Goal: Information Seeking & Learning: Find specific fact

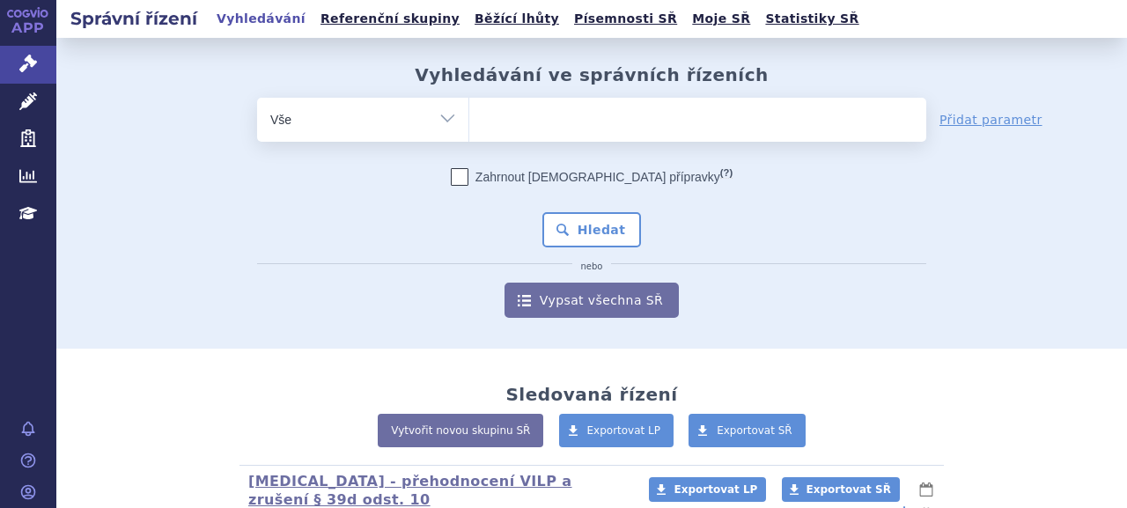
type input "SUKL284245/2025"
select select "SUKL284245/2025"
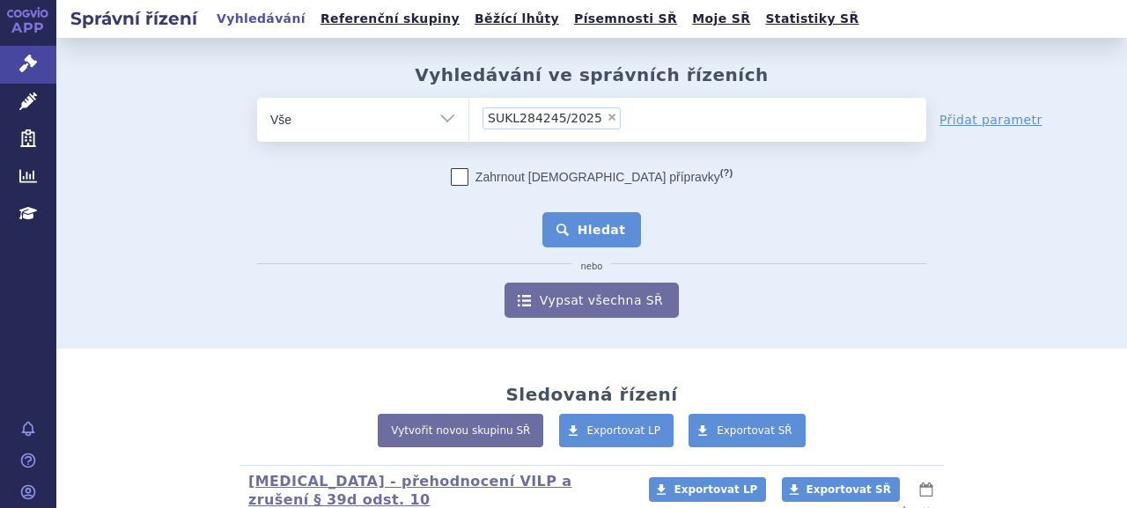
click at [573, 221] on button "Hledat" at bounding box center [593, 229] width 100 height 35
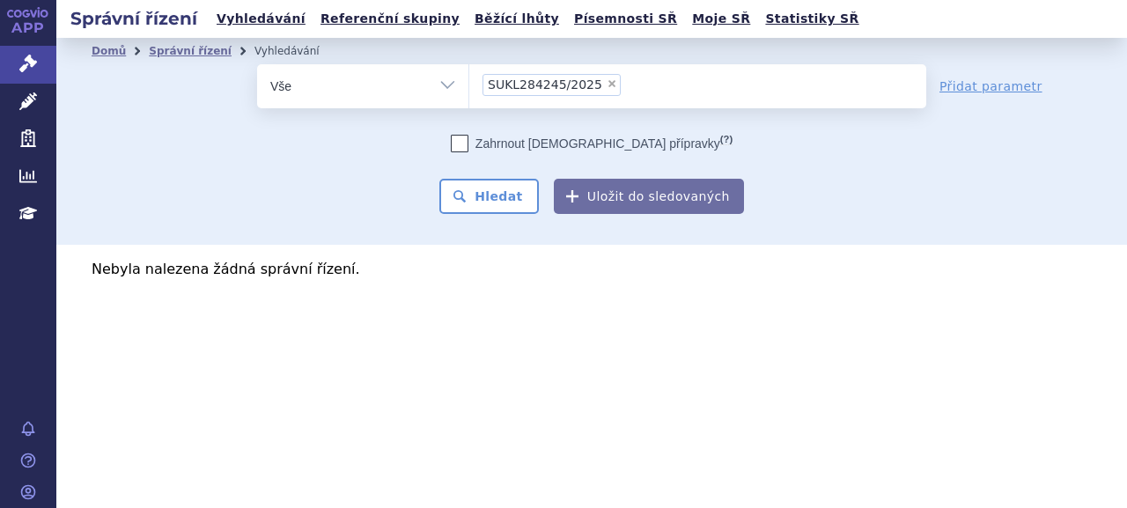
click at [518, 82] on span "SUKL284245/2025" at bounding box center [545, 84] width 114 height 12
click at [469, 82] on select "SUKL284245/2025" at bounding box center [469, 85] width 1 height 44
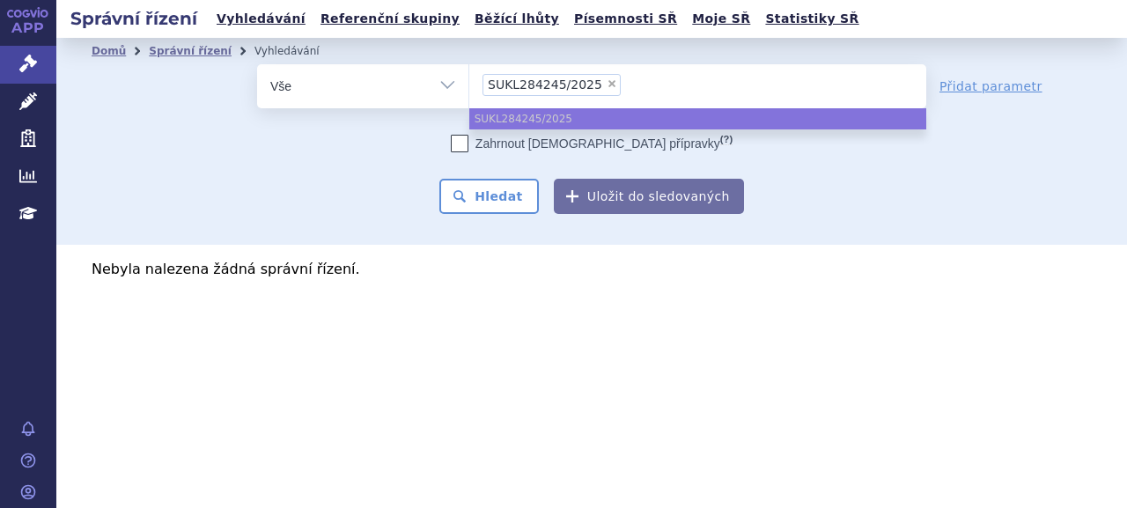
click at [607, 80] on span "×" at bounding box center [612, 83] width 11 height 11
click at [469, 80] on select "SUKL284245/2025" at bounding box center [469, 85] width 1 height 44
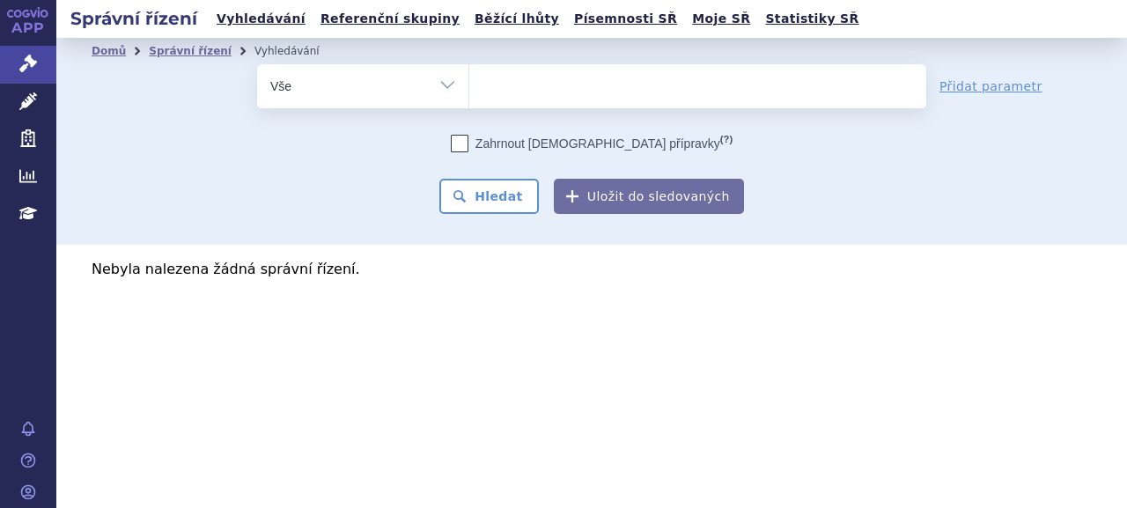
click at [599, 92] on ul at bounding box center [697, 82] width 457 height 37
click at [469, 92] on select "SUKL284245/2025" at bounding box center [469, 85] width 1 height 44
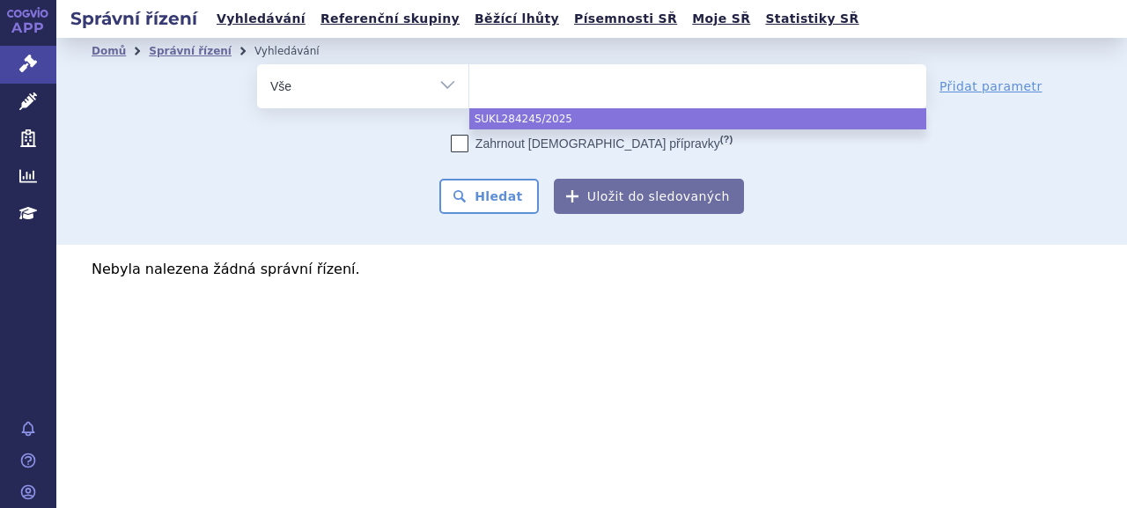
click at [587, 100] on ul at bounding box center [697, 82] width 457 height 37
click at [469, 100] on select "SUKL284245/2025" at bounding box center [469, 85] width 1 height 44
select select "SUKL284245/2025"
paste input "[MEDICAL_DATA]"
type input "[MEDICAL_DATA]"
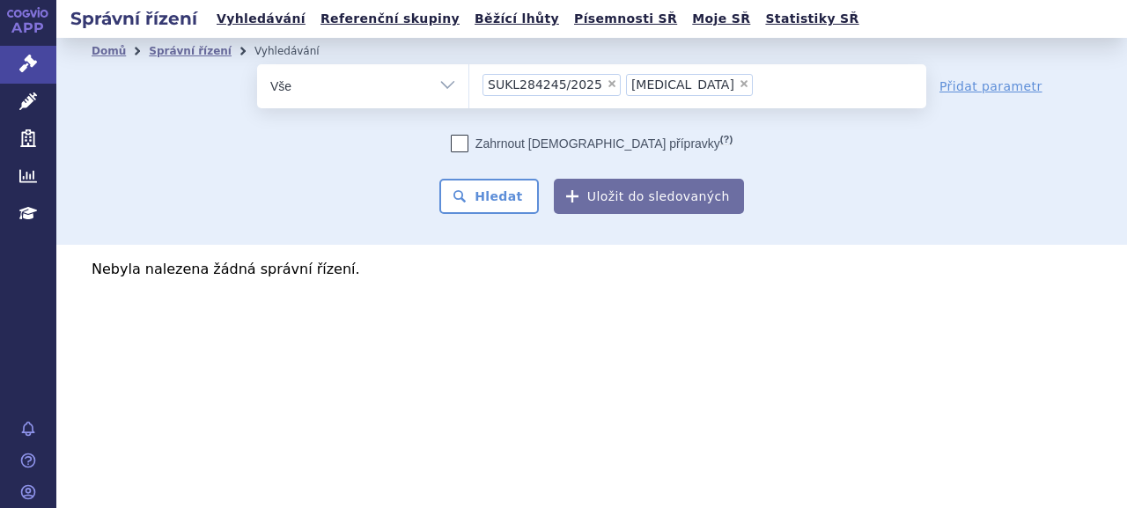
click at [607, 84] on span "×" at bounding box center [612, 83] width 11 height 11
click at [469, 84] on select "SUKL284245/2025 OZEMPIC" at bounding box center [469, 85] width 1 height 44
select select "[MEDICAL_DATA]"
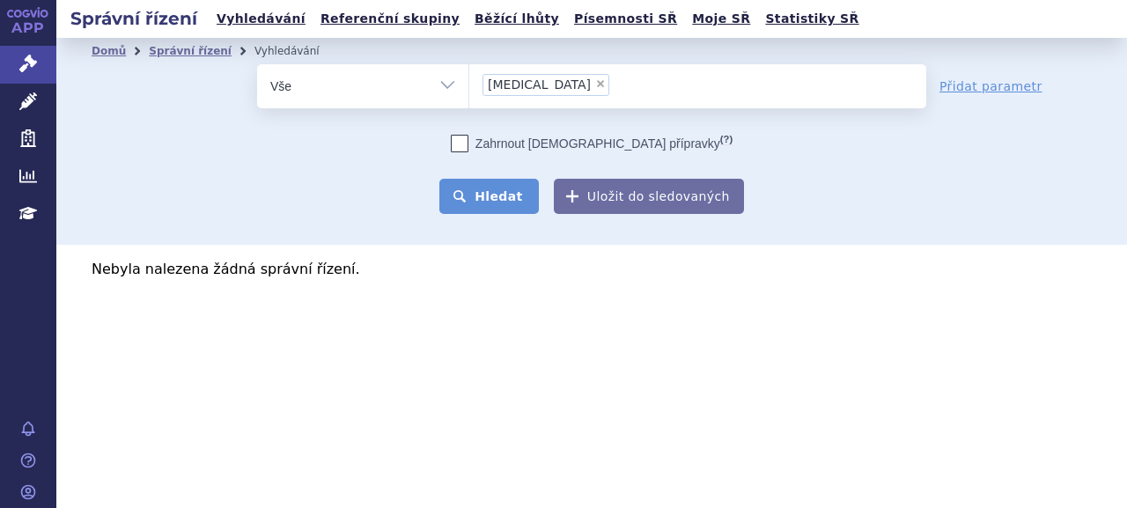
click at [504, 198] on button "Hledat" at bounding box center [489, 196] width 100 height 35
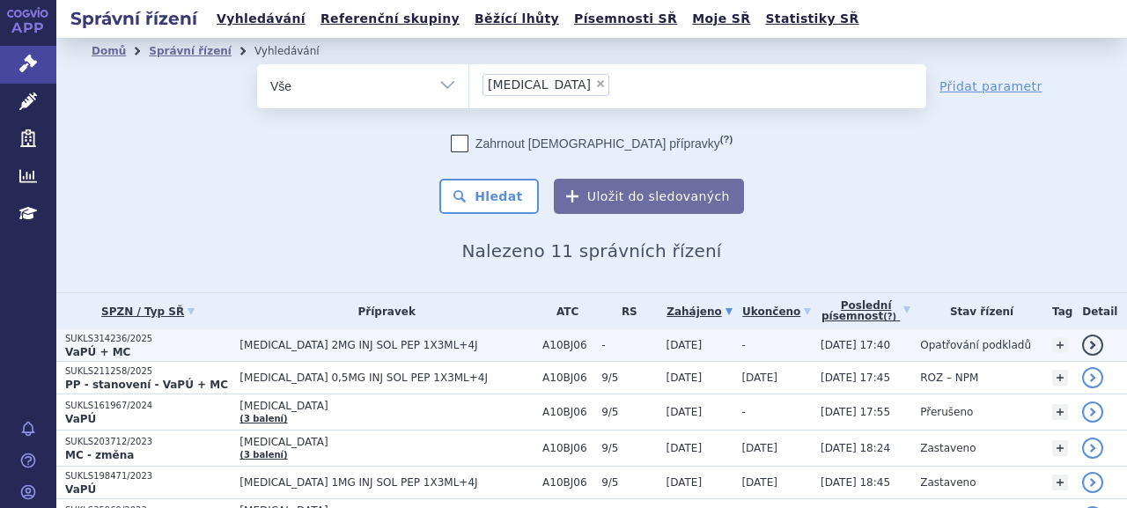
click at [129, 352] on p "VaPÚ + MC" at bounding box center [148, 352] width 166 height 14
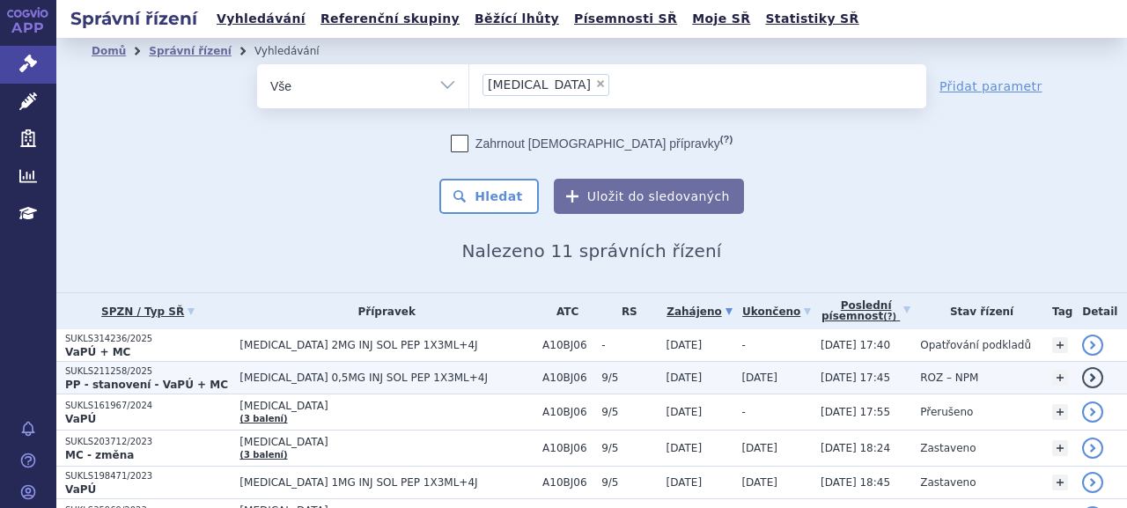
click at [354, 376] on span "OZEMPIC 0,5MG INJ SOL PEP 1X3ML+4J" at bounding box center [387, 378] width 294 height 12
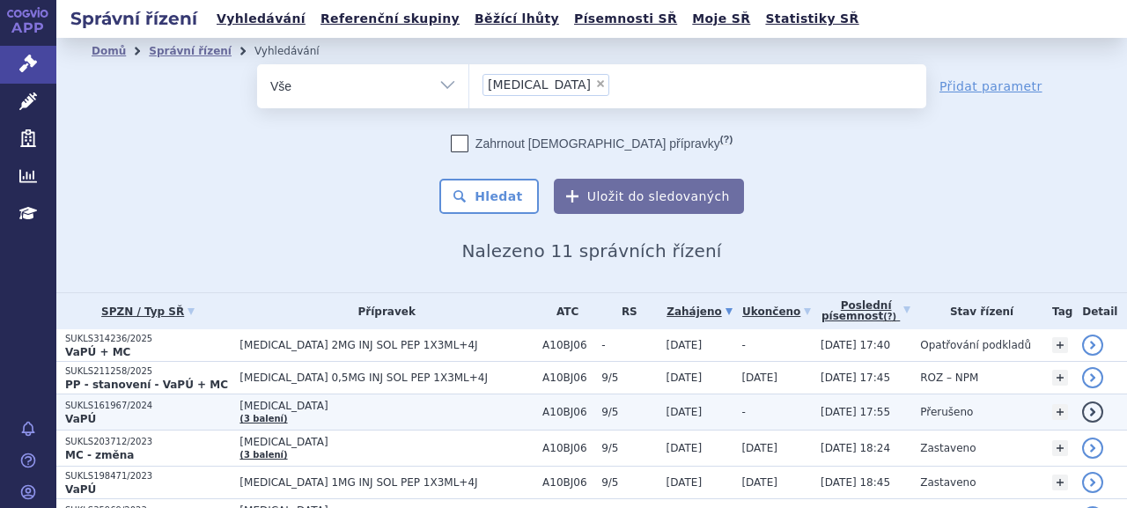
click at [296, 407] on span "[MEDICAL_DATA]" at bounding box center [387, 406] width 294 height 12
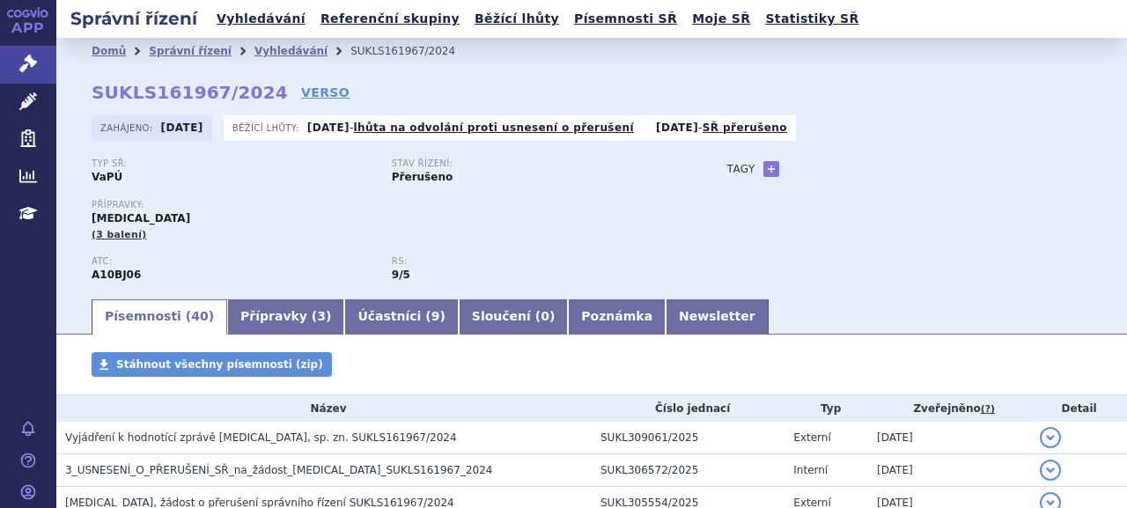
drag, startPoint x: 1078, startPoint y: 33, endPoint x: 959, endPoint y: 17, distance: 120.0
click at [1078, 33] on div "Správní řízení Vyhledávání Referenční skupiny Běžící lhůty Písemnosti SŘ Moje S…" at bounding box center [591, 19] width 1071 height 38
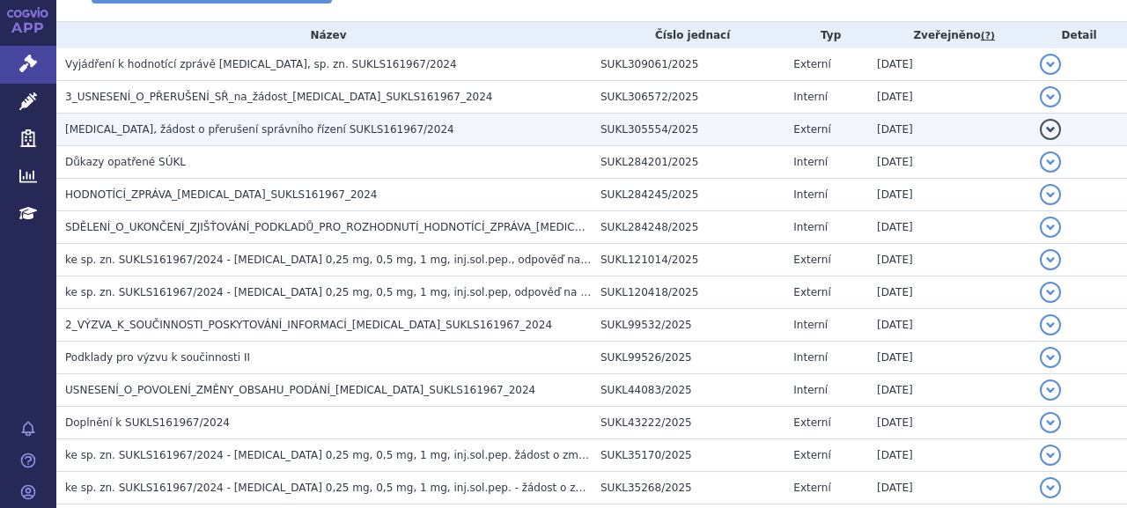
scroll to position [368, 0]
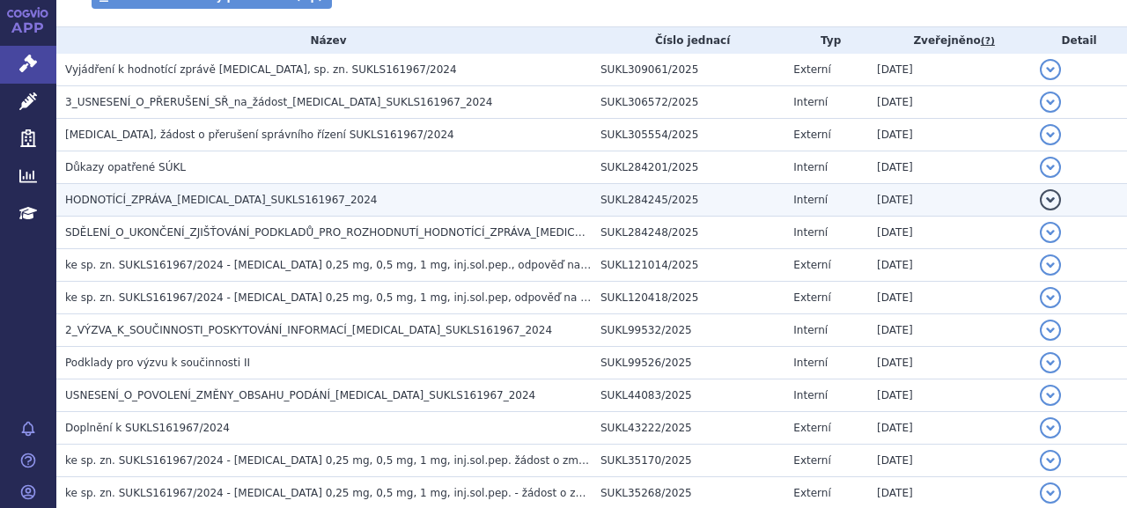
click at [201, 203] on span "HODNOTÍCÍ_ZPRÁVA_[MEDICAL_DATA]_SUKLS161967_2024" at bounding box center [221, 200] width 313 height 12
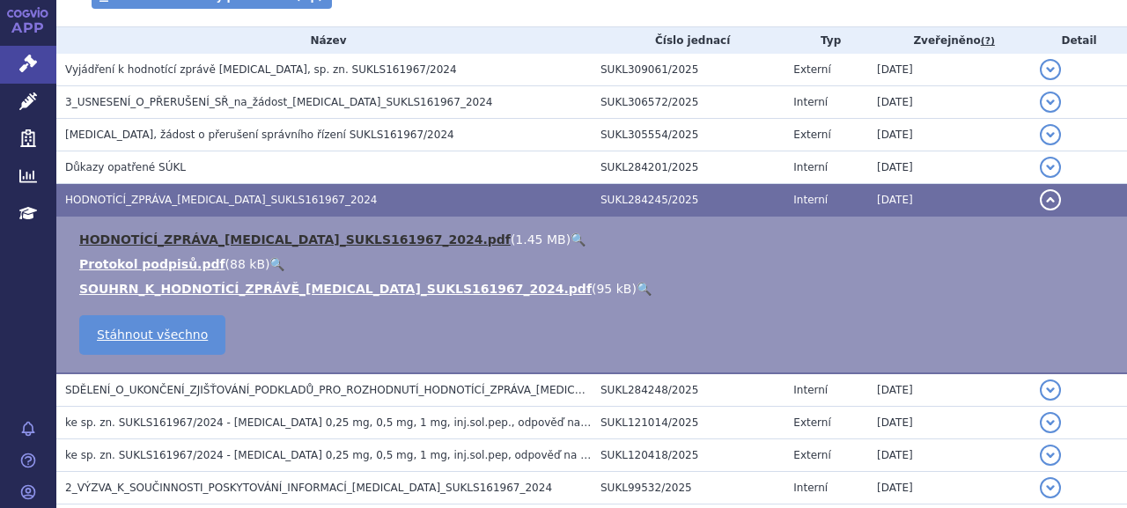
click at [224, 238] on link "HODNOTÍCÍ_ZPRÁVA_[MEDICAL_DATA]_SUKLS161967_2024.pdf" at bounding box center [295, 240] width 432 height 14
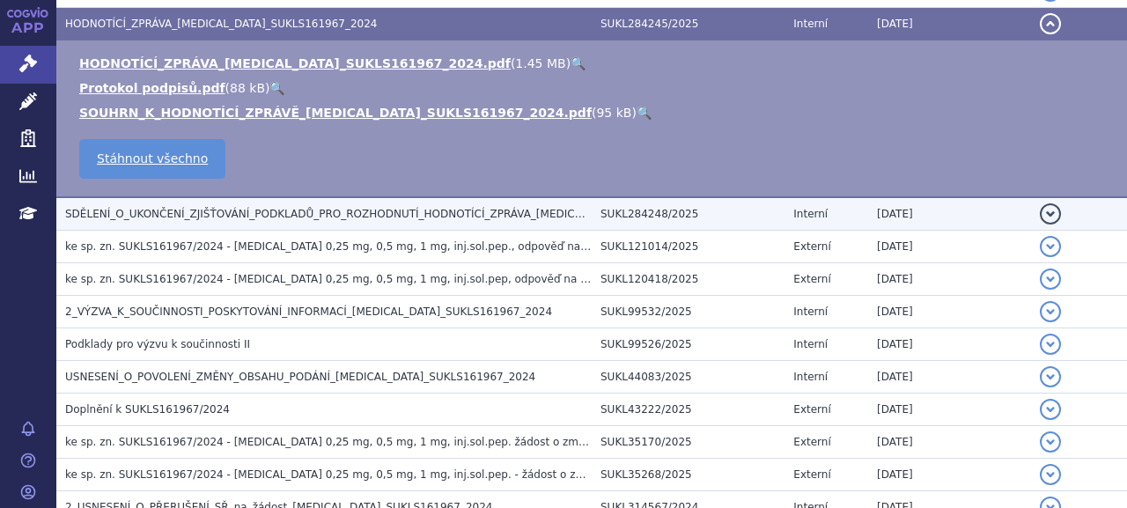
scroll to position [1021, 0]
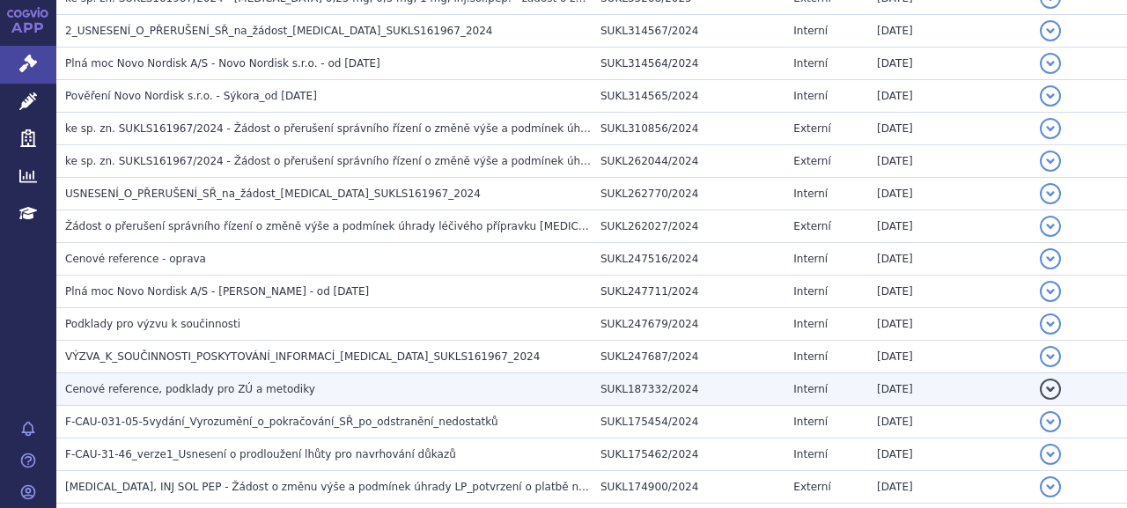
drag, startPoint x: 162, startPoint y: 381, endPoint x: 173, endPoint y: 385, distance: 11.1
click at [162, 383] on span "Cenové reference, podklady pro ZÚ a metodiky" at bounding box center [190, 389] width 250 height 12
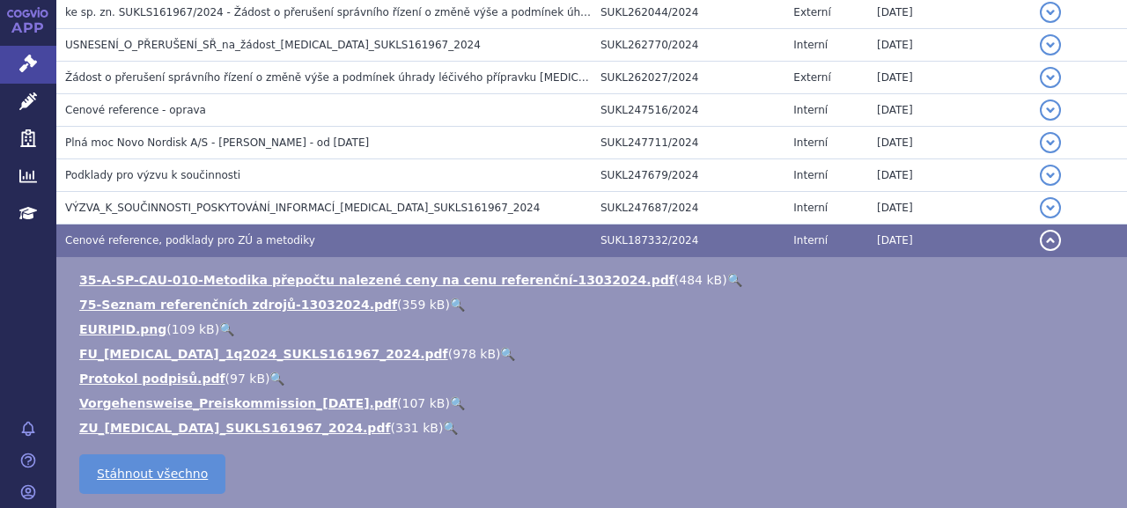
scroll to position [1039, 0]
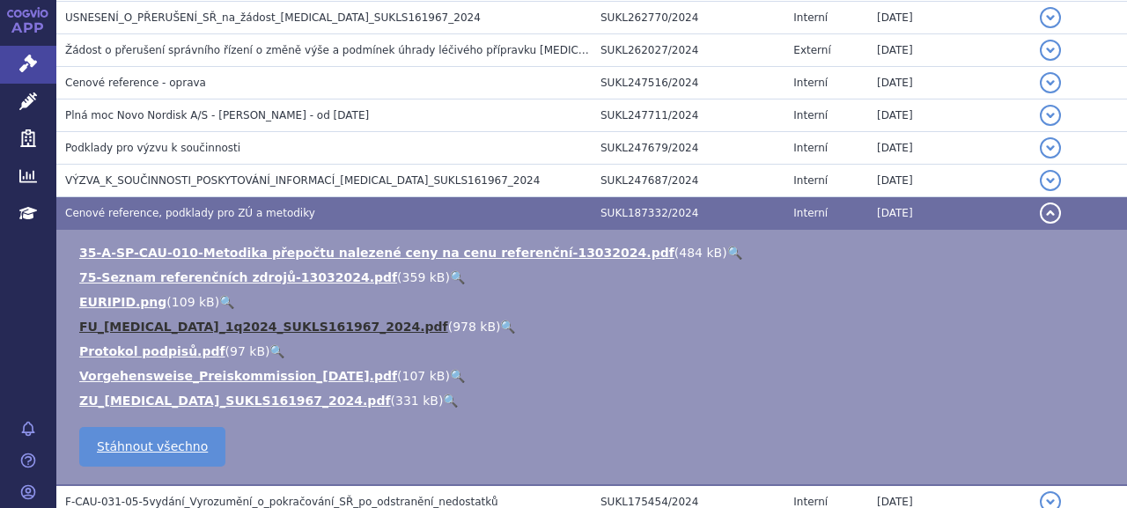
click at [189, 320] on link "FU_[MEDICAL_DATA]_1q2024_SUKLS161967_2024.pdf" at bounding box center [263, 327] width 369 height 14
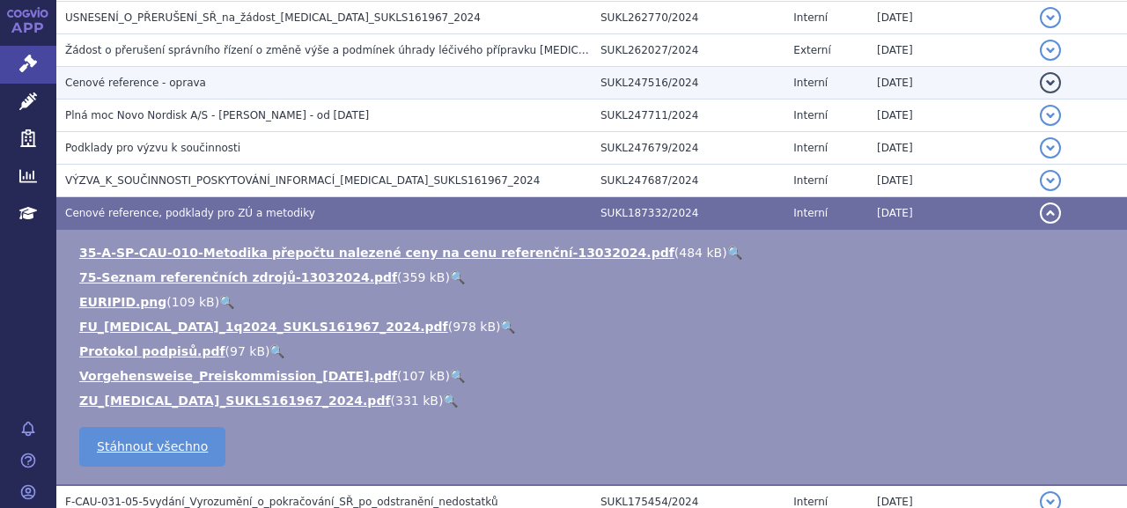
click at [147, 77] on span "Cenové reference - oprava" at bounding box center [135, 83] width 141 height 12
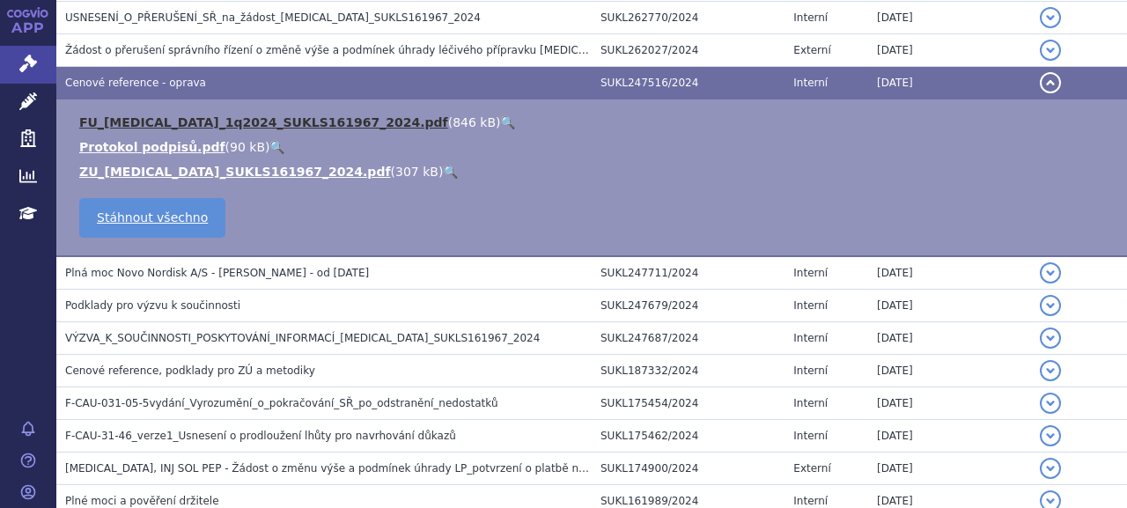
click at [150, 115] on link "FU_[MEDICAL_DATA]_1q2024_SUKLS161967_2024.pdf" at bounding box center [263, 122] width 369 height 14
